Goal: Task Accomplishment & Management: Use online tool/utility

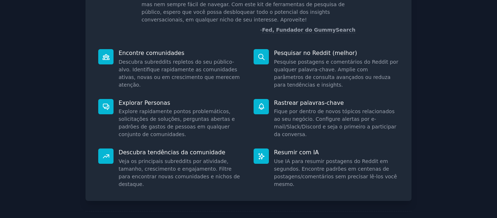
scroll to position [85, 0]
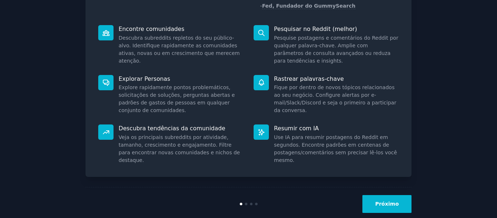
click at [388, 209] on button "Próximo" at bounding box center [386, 204] width 49 height 18
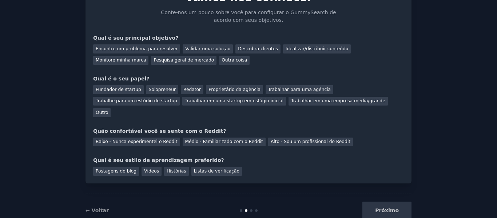
scroll to position [50, 0]
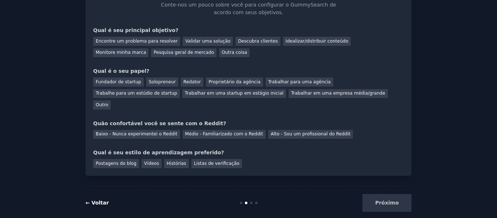
click at [96, 200] on font "← Voltar" at bounding box center [97, 203] width 23 height 6
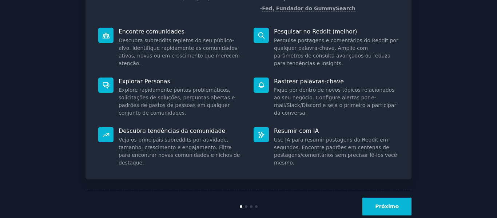
scroll to position [98, 0]
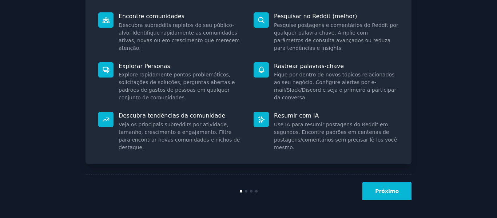
click at [371, 191] on button "Próximo" at bounding box center [386, 191] width 49 height 18
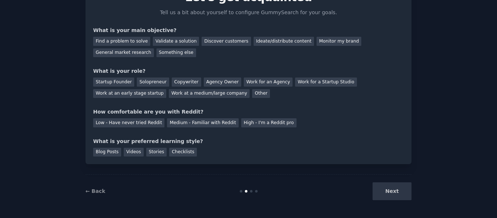
scroll to position [50, 0]
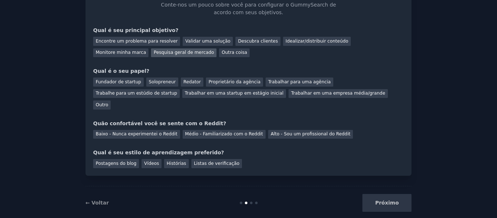
click at [154, 51] on font "Pesquisa geral de mercado" at bounding box center [184, 52] width 60 height 5
click at [108, 102] on font "Outro" at bounding box center [102, 104] width 12 height 5
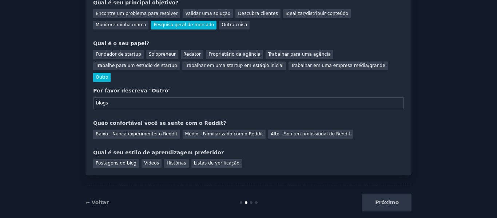
type input "blogs"
click at [119, 130] on div "Seus objetivos Vamos nos conhecer Conte-nos um pouco sobre você para configurar…" at bounding box center [248, 59] width 311 height 218
click at [135, 131] on font "Baixo - Nunca experimentei o Reddit" at bounding box center [137, 133] width 82 height 5
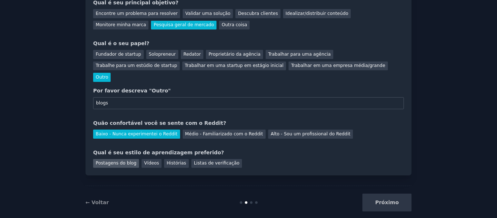
click at [110, 161] on font "Postagens do blog" at bounding box center [116, 163] width 41 height 5
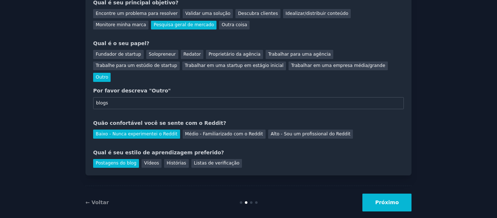
click at [385, 199] on font "Próximo" at bounding box center [387, 202] width 24 height 6
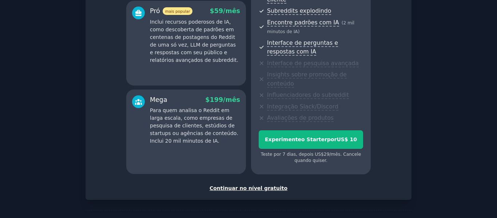
scroll to position [169, 0]
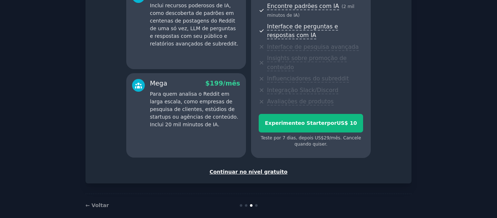
click at [243, 169] on font "Continuar no nível gratuito" at bounding box center [249, 172] width 78 height 6
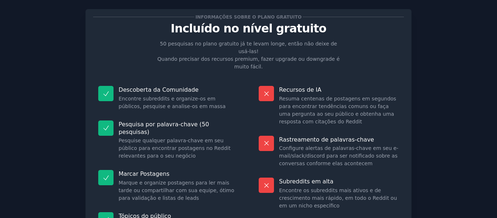
scroll to position [96, 0]
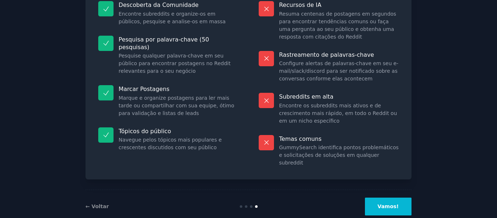
click at [395, 198] on button "Vamos!" at bounding box center [388, 207] width 47 height 18
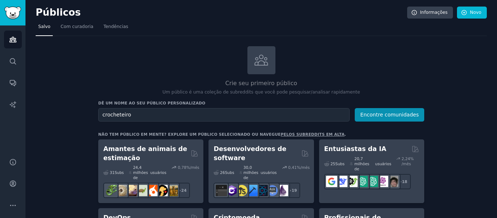
click at [101, 114] on input "crocheteiro" at bounding box center [223, 114] width 251 height 13
type input "Amantes do crochê"
click at [383, 113] on font "Encontre comunidades" at bounding box center [389, 115] width 59 height 6
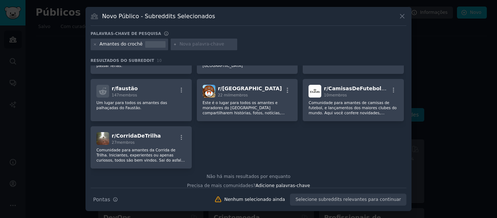
scroll to position [91, 0]
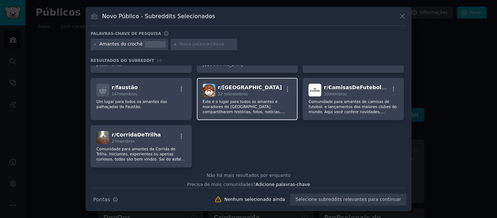
click at [237, 101] on font "Este é o lugar para todos os amantes e moradores do [GEOGRAPHIC_DATA] compartil…" at bounding box center [247, 121] width 88 height 45
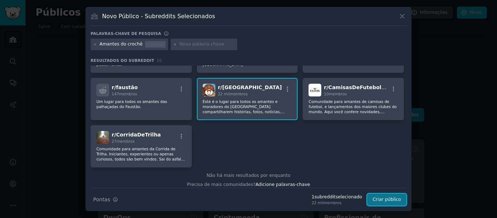
click at [381, 199] on font "Criar público" at bounding box center [387, 199] width 28 height 5
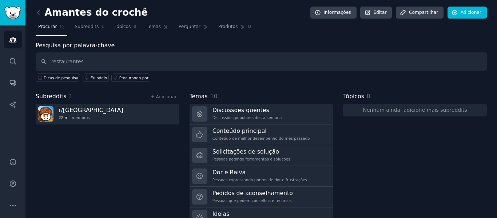
type input "restaurantes"
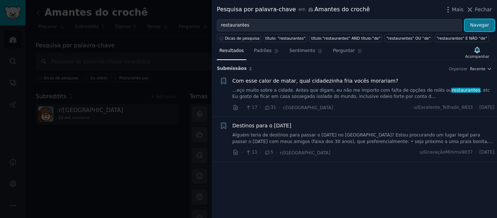
click at [477, 25] on font "Navegar" at bounding box center [479, 25] width 19 height 5
click at [483, 7] on font "Fechar" at bounding box center [483, 10] width 17 height 6
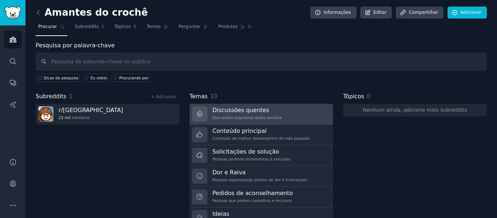
click at [241, 111] on font "Discussões quentes" at bounding box center [241, 110] width 57 height 7
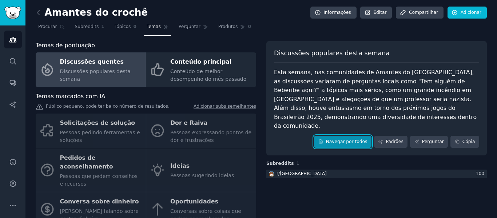
click at [349, 139] on font "Navegar por todos" at bounding box center [346, 141] width 41 height 5
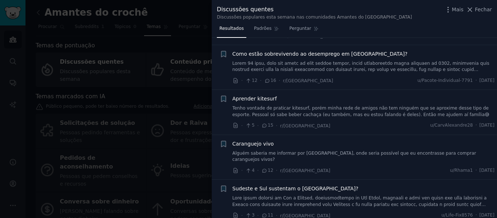
scroll to position [340, 0]
